Goal: Find specific page/section: Find specific page/section

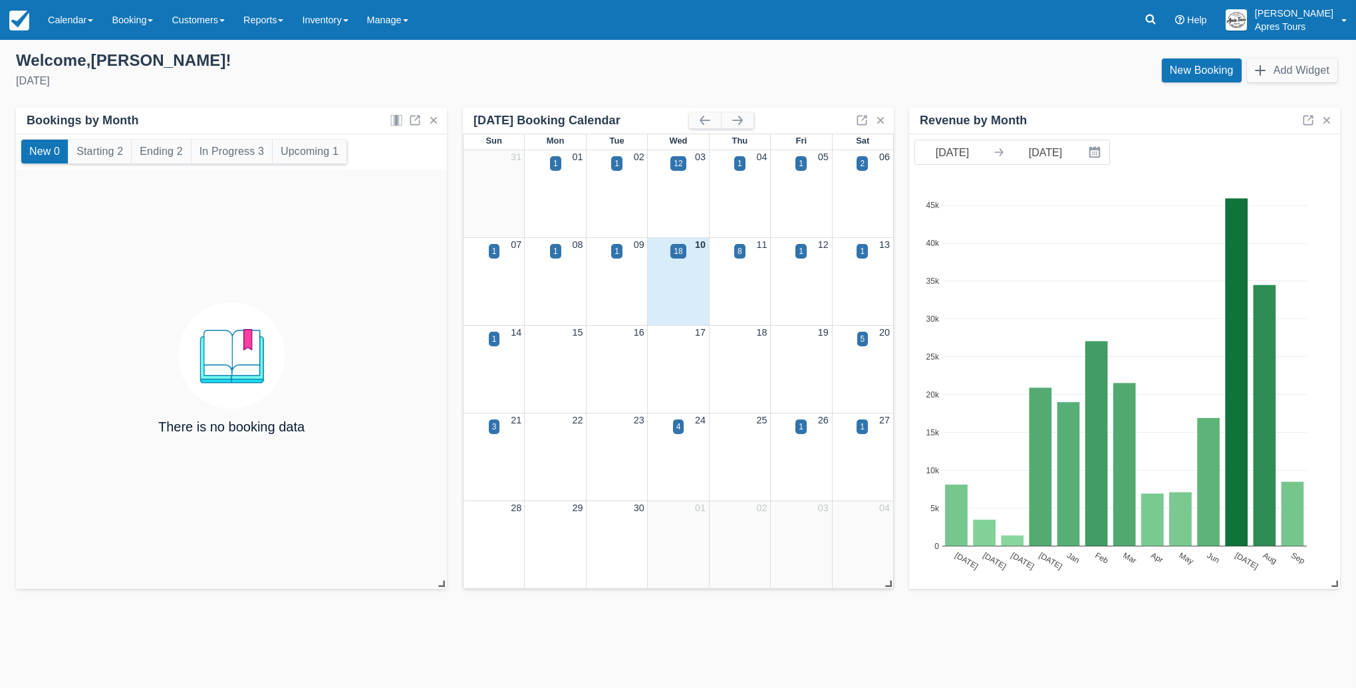
click at [19, 27] on img at bounding box center [19, 21] width 20 height 20
click at [81, 28] on link "Calendar" at bounding box center [71, 20] width 64 height 40
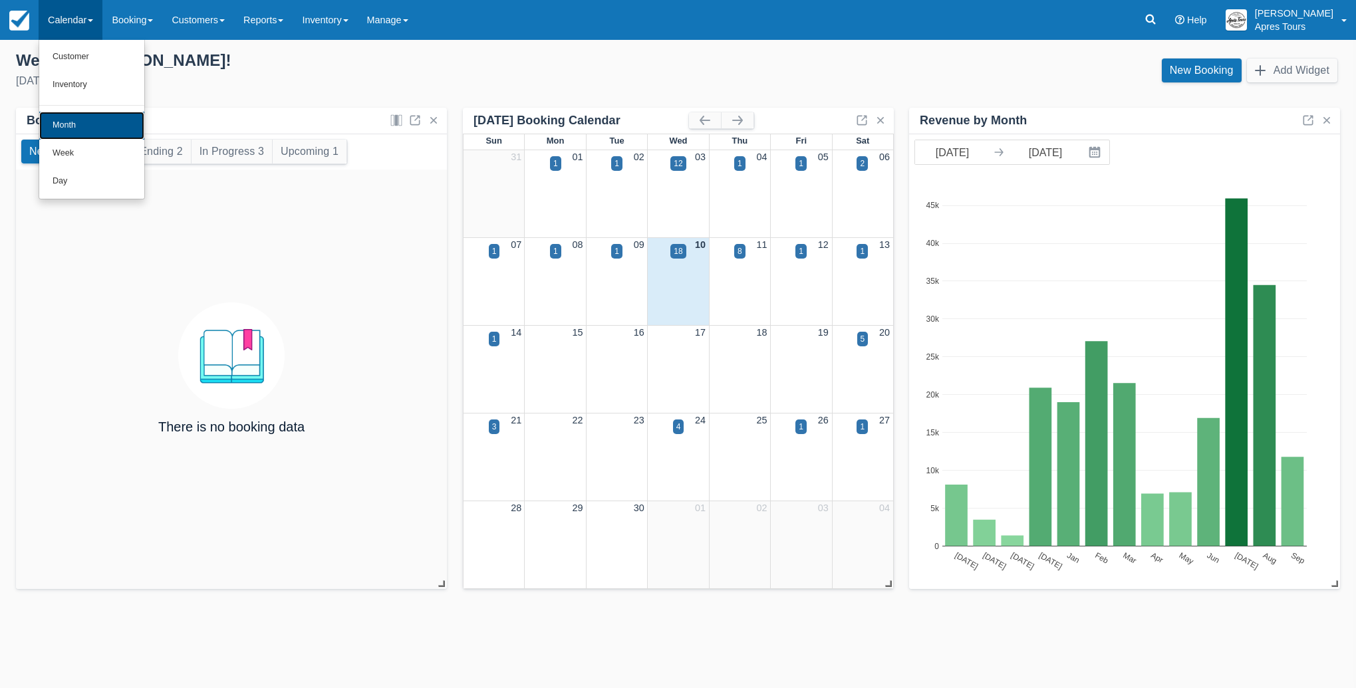
click at [75, 124] on link "Month" at bounding box center [91, 126] width 105 height 28
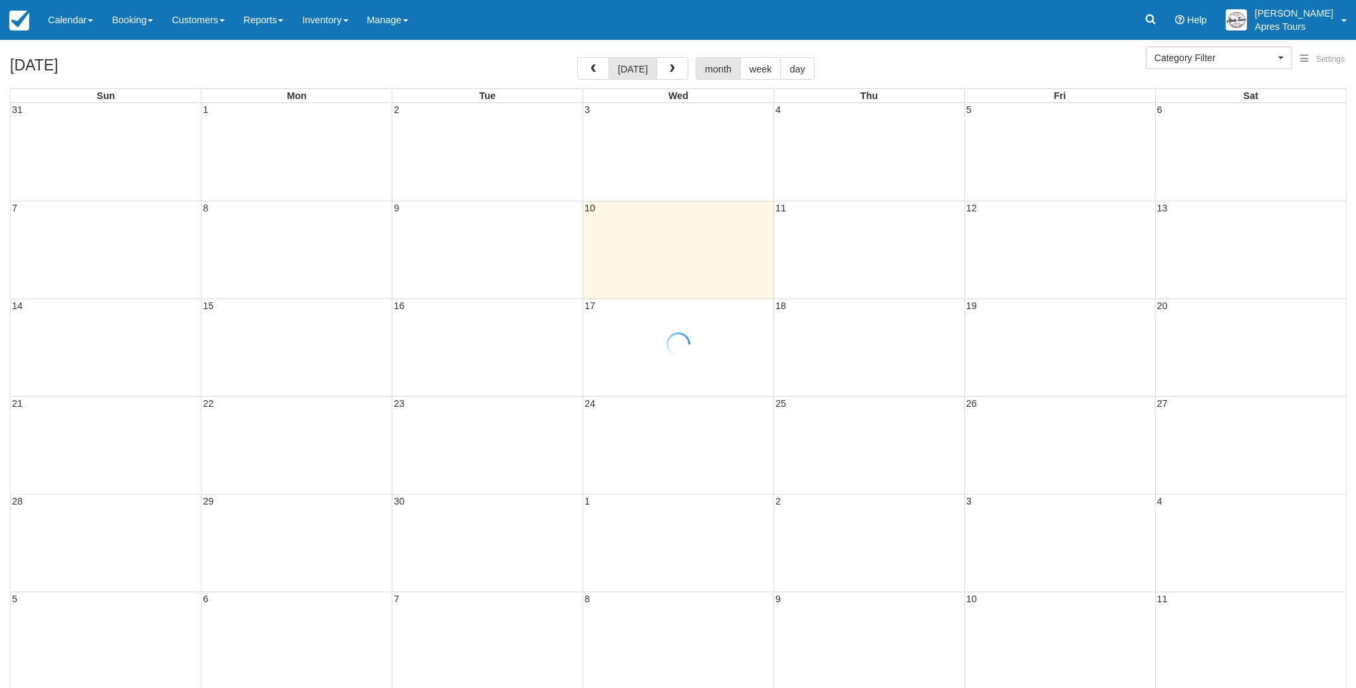
select select
